Goal: Find specific page/section: Find specific page/section

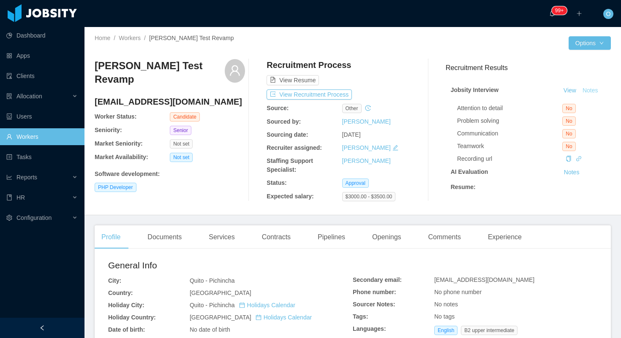
click at [594, 90] on button "Notes" at bounding box center [590, 91] width 22 height 10
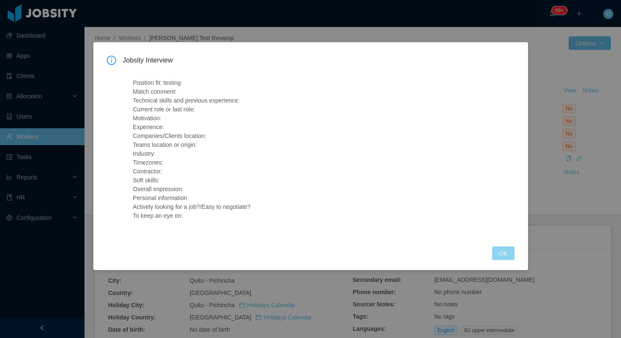
click at [497, 252] on button "OK" at bounding box center [503, 254] width 22 height 14
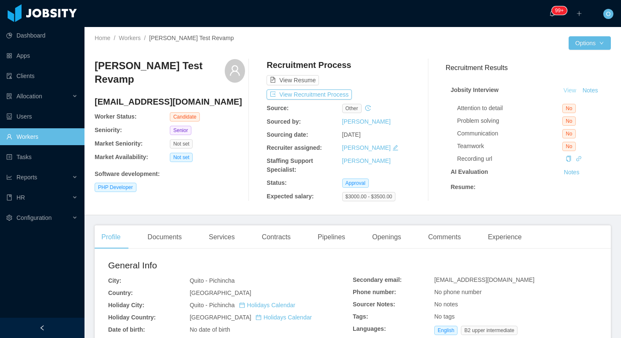
click at [569, 92] on link "View" at bounding box center [569, 90] width 19 height 7
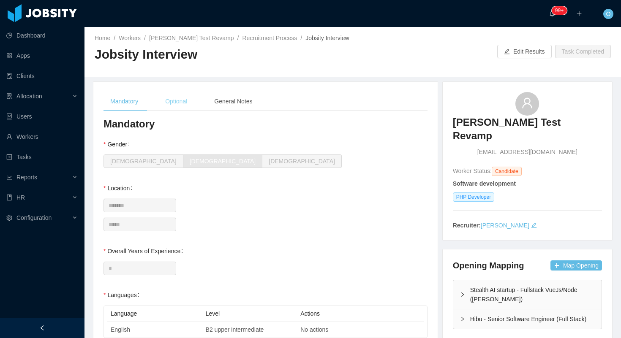
click at [187, 103] on div "Optional" at bounding box center [175, 101] width 35 height 19
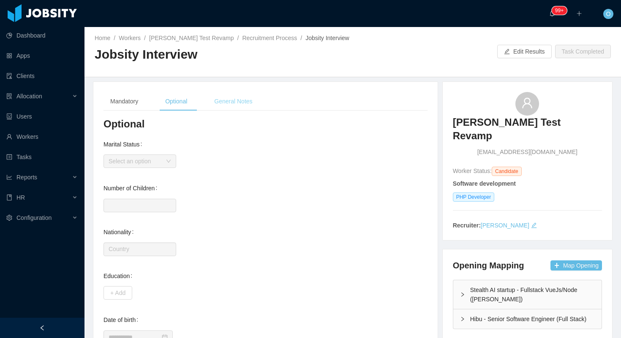
click at [226, 94] on div "General Notes" at bounding box center [233, 101] width 52 height 19
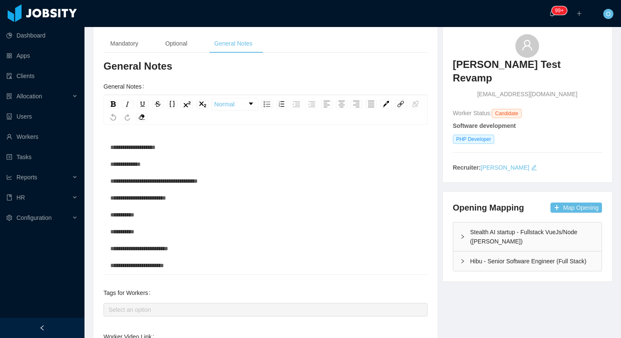
scroll to position [147, 0]
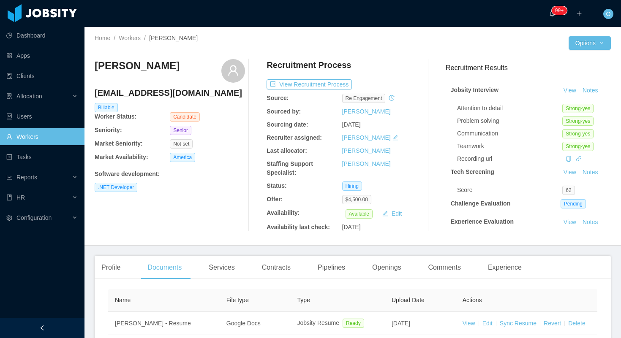
scroll to position [102, 0]
